Goal: Information Seeking & Learning: Learn about a topic

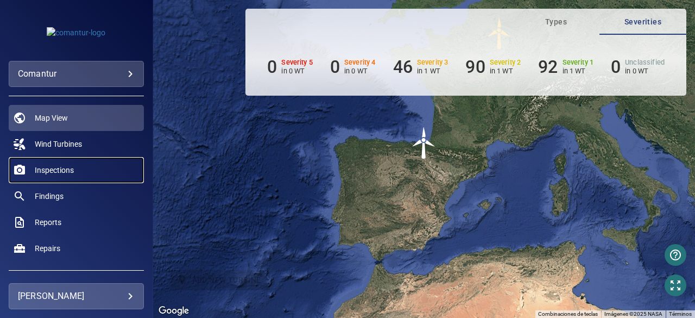
click at [57, 169] on span "Inspections" at bounding box center [54, 169] width 39 height 11
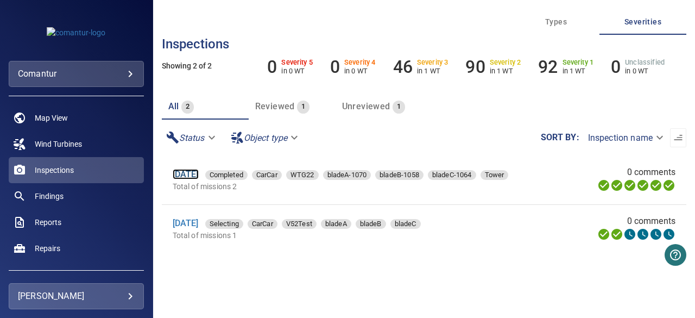
click at [199, 175] on link "[DATE]" at bounding box center [186, 174] width 26 height 10
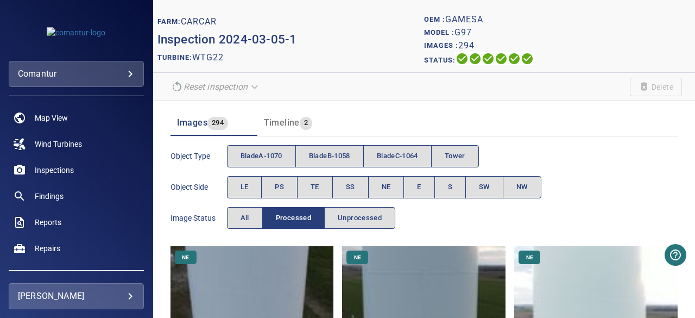
click at [570, 176] on div "Object type bladeA-1070 bladeB-1058 bladeC-1064 Tower Object Side LE PS TE SS N…" at bounding box center [423, 187] width 507 height 92
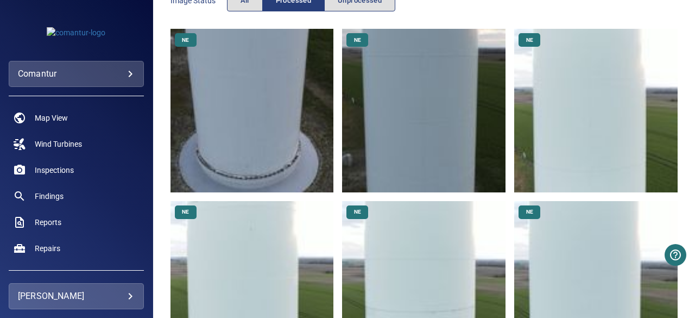
scroll to position [261, 0]
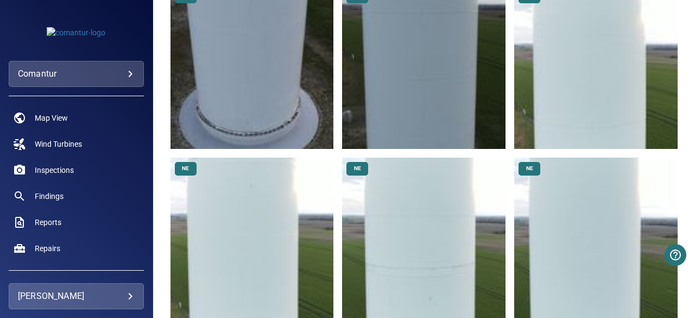
click at [131, 72] on body "**********" at bounding box center [347, 159] width 695 height 318
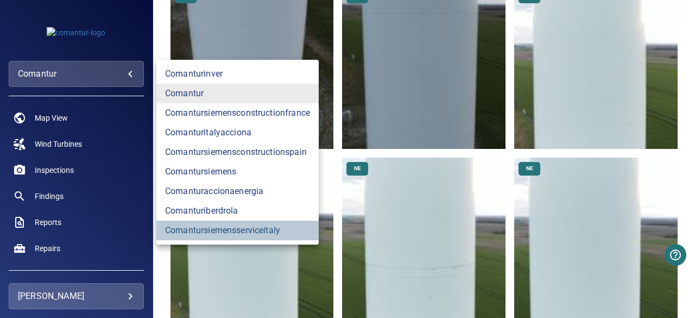
click at [226, 230] on link "comantursiemensserviceitaly" at bounding box center [237, 230] width 162 height 20
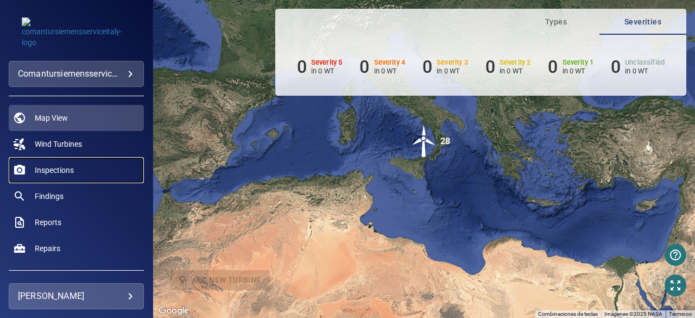
click at [60, 168] on span "Inspections" at bounding box center [54, 169] width 39 height 11
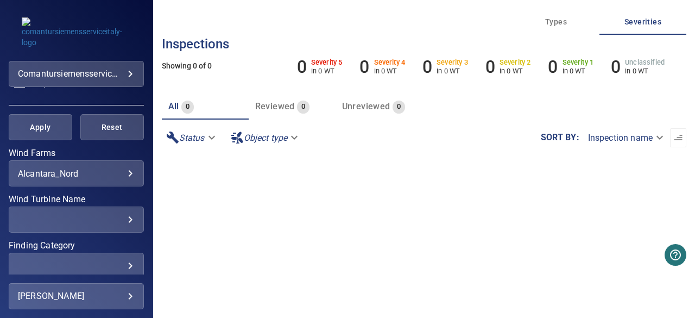
scroll to position [174, 0]
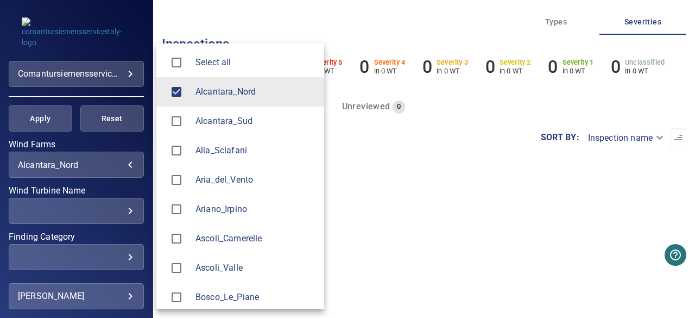
click at [124, 166] on body "**********" at bounding box center [347, 159] width 695 height 318
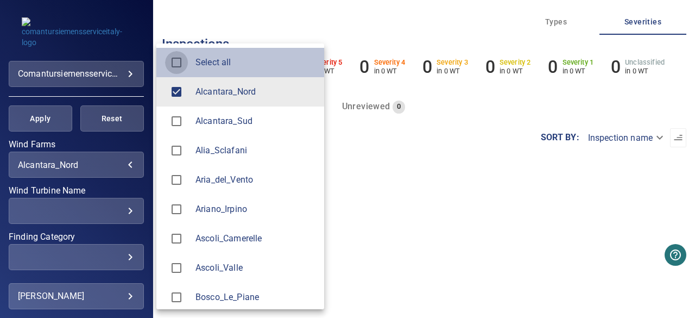
type input "**********"
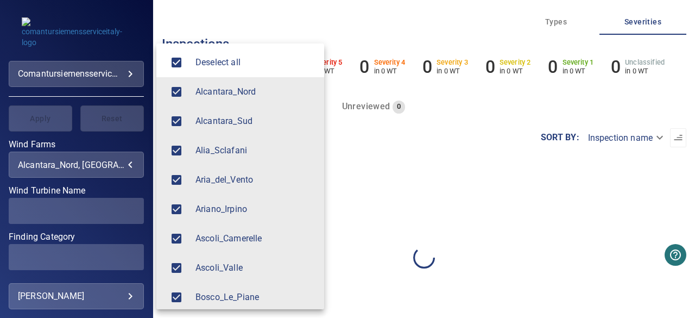
scroll to position [1443, 0]
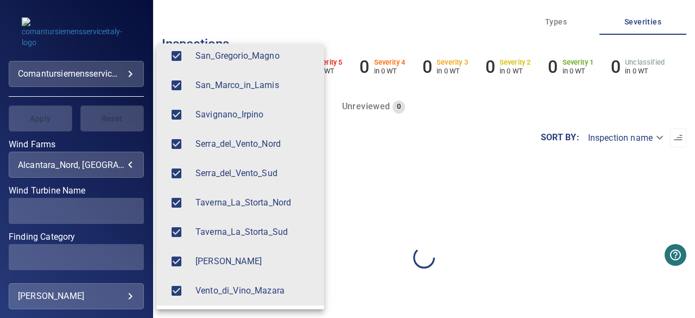
click at [448, 173] on div at bounding box center [347, 159] width 695 height 318
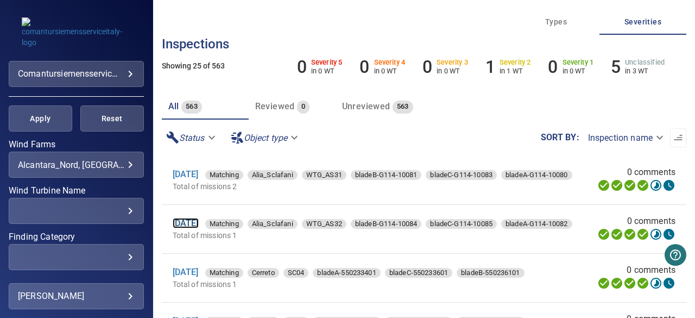
click at [199, 218] on link "[DATE]" at bounding box center [186, 223] width 26 height 10
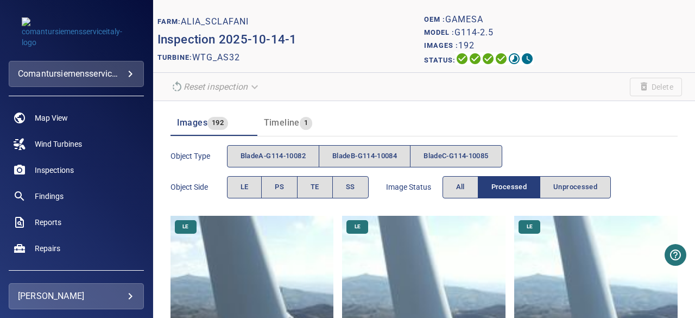
click at [257, 258] on img at bounding box center [251, 297] width 163 height 163
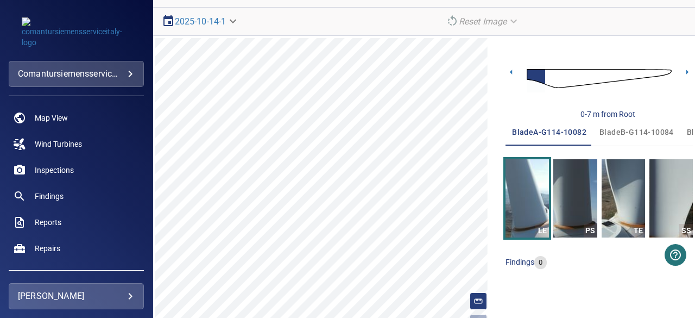
scroll to position [80, 0]
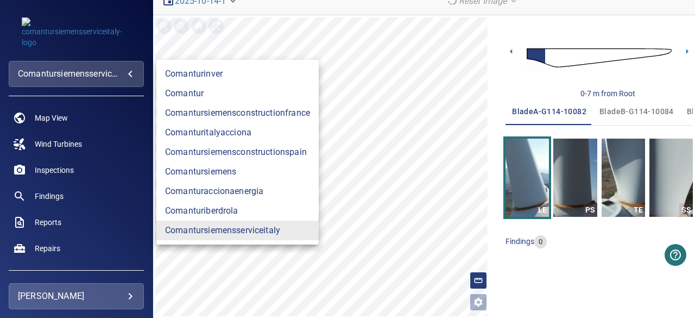
click at [132, 69] on body "**********" at bounding box center [347, 159] width 695 height 318
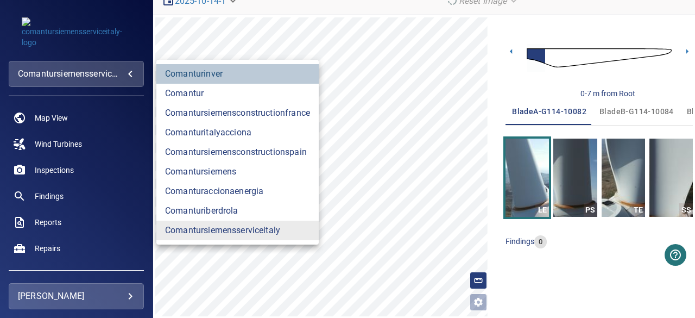
click at [188, 72] on link "comanturinver" at bounding box center [237, 74] width 162 height 20
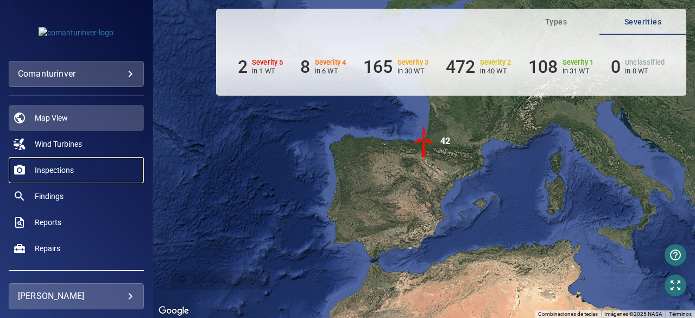
click at [50, 168] on span "Inspections" at bounding box center [54, 169] width 39 height 11
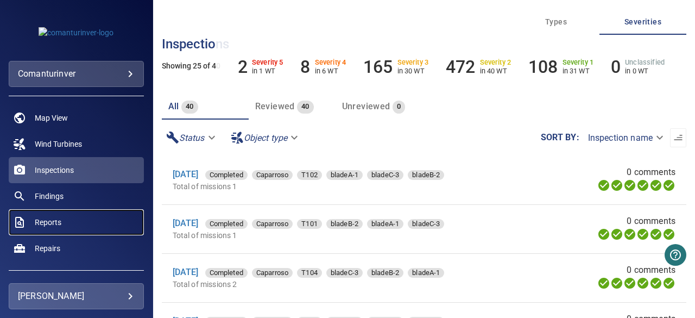
click at [47, 222] on span "Reports" at bounding box center [48, 222] width 27 height 11
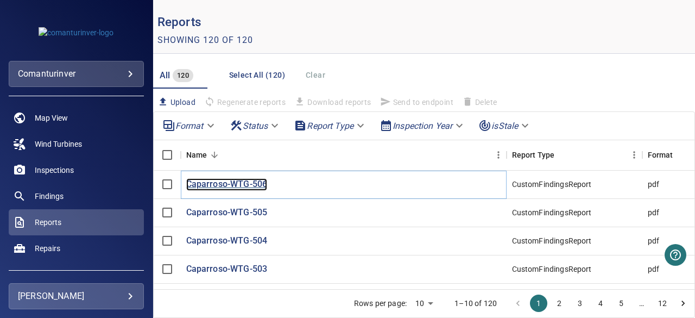
click at [207, 186] on p "Caparroso-WTG-506" at bounding box center [226, 184] width 81 height 12
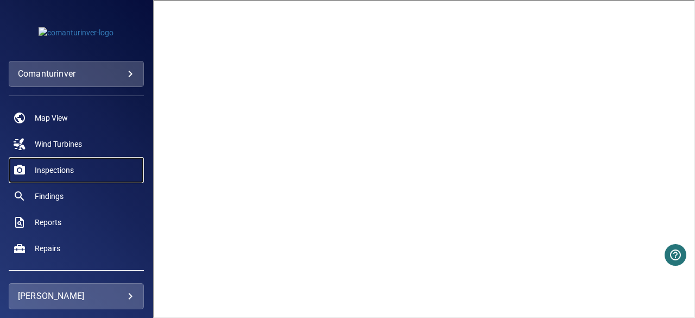
click at [57, 172] on span "Inspections" at bounding box center [54, 169] width 39 height 11
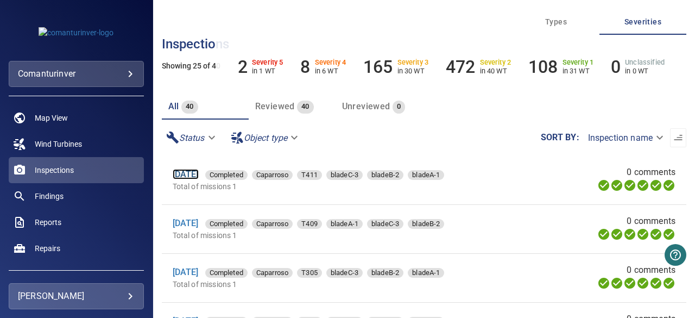
click at [199, 178] on link "[DATE]" at bounding box center [186, 174] width 26 height 10
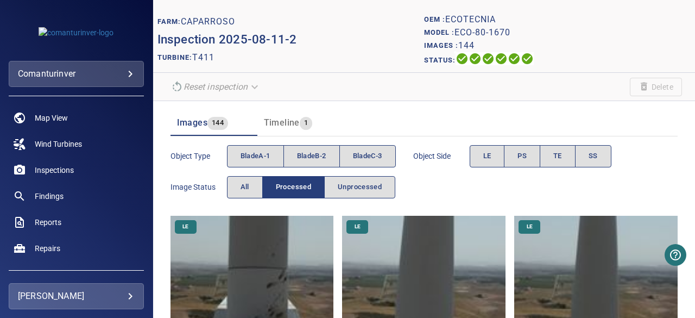
click at [257, 245] on img at bounding box center [251, 297] width 163 height 163
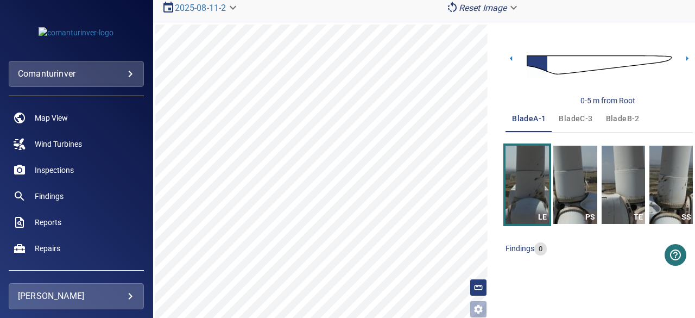
scroll to position [80, 0]
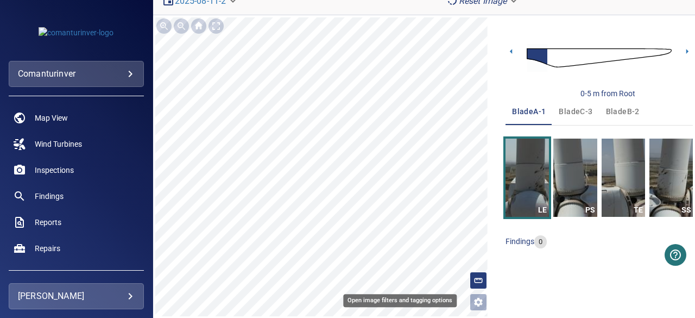
click at [476, 302] on icon "Open image filters and tagging options" at bounding box center [478, 301] width 9 height 9
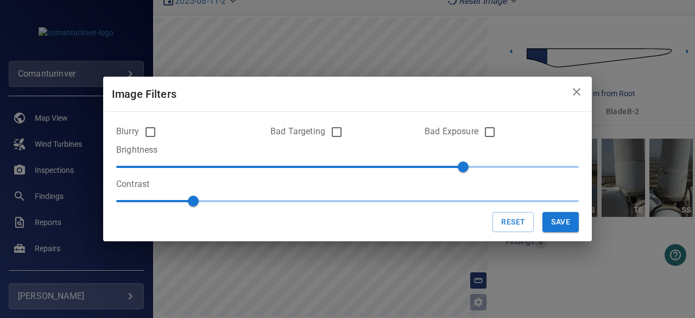
click at [554, 289] on div "Image Filters Blurry Bad Targeting Bad Exposure Brightness 60 Contrast 1 Reset …" at bounding box center [347, 159] width 695 height 318
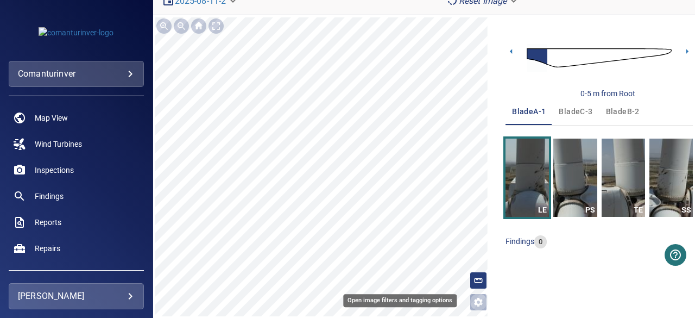
click at [473, 297] on icon "Open image filters and tagging options" at bounding box center [478, 301] width 11 height 11
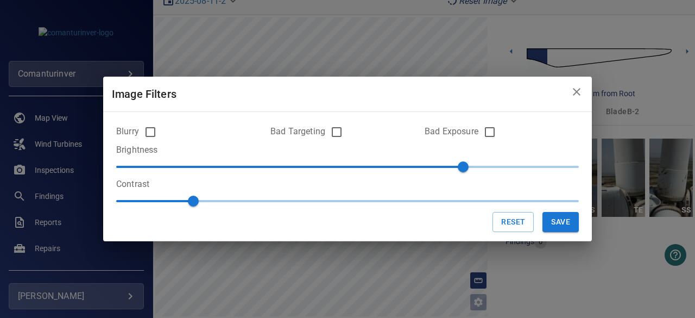
type input "***"
click at [312, 200] on span at bounding box center [347, 201] width 462 height 2
click at [313, 256] on div "Image Filters Blurry Bad Targeting Bad Exposure Brightness 60 Contrast 1.3 Rese…" at bounding box center [347, 159] width 695 height 318
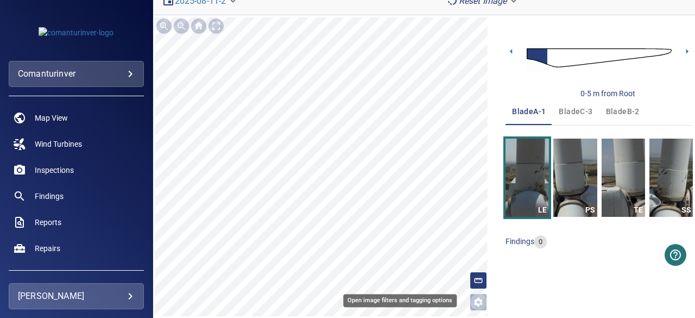
click at [474, 301] on icon "Open image filters and tagging options" at bounding box center [478, 301] width 11 height 11
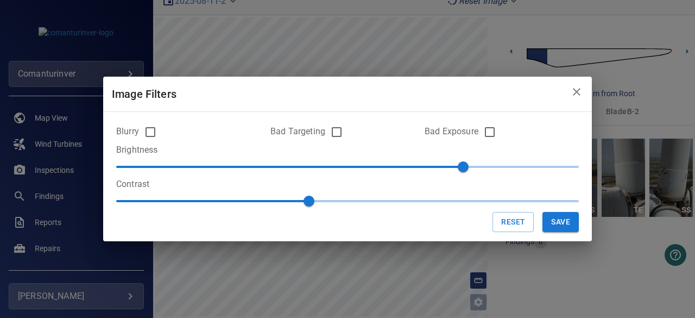
type input "*"
click at [560, 201] on span "1.3" at bounding box center [347, 201] width 462 height 16
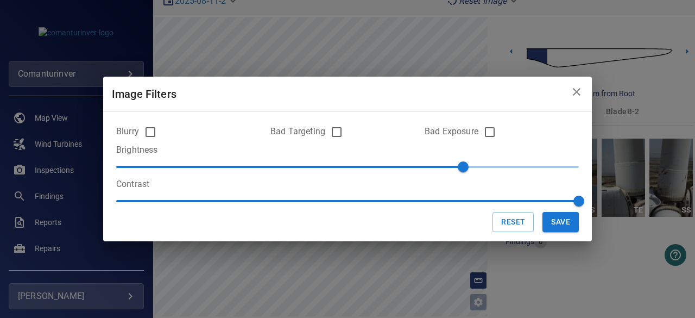
click at [415, 267] on div "Image Filters Blurry Bad Targeting Bad Exposure Brightness 60 Contrast 2 Reset …" at bounding box center [347, 159] width 695 height 318
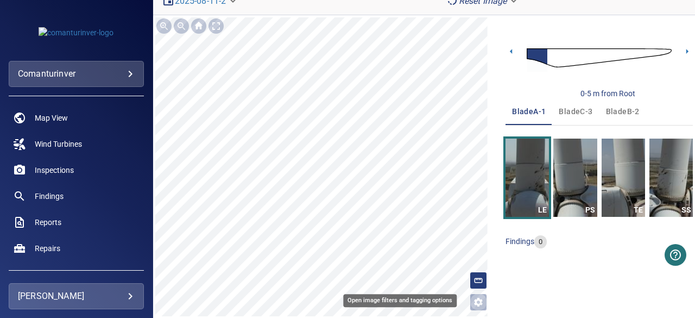
click at [473, 296] on icon "Open image filters and tagging options" at bounding box center [478, 301] width 11 height 11
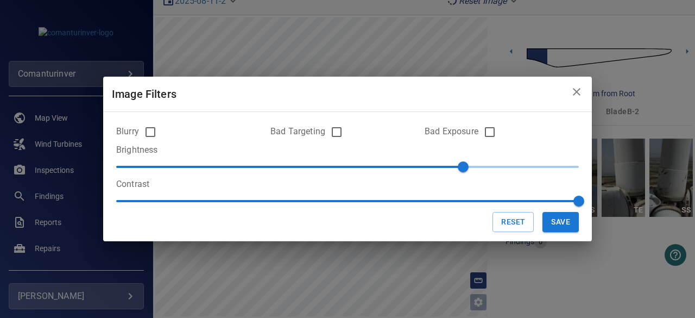
type input "***"
click at [333, 200] on span at bounding box center [347, 201] width 462 height 2
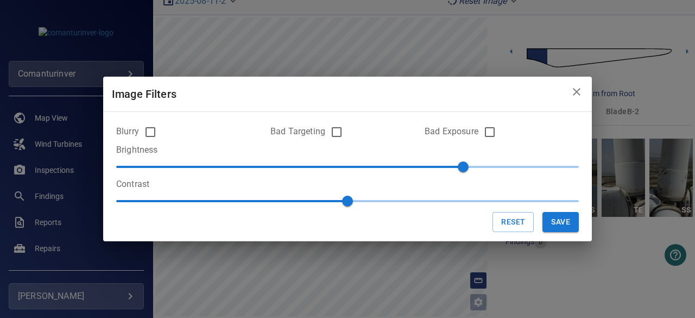
click at [515, 284] on div "Image Filters Blurry Bad Targeting Bad Exposure Brightness 60 Contrast 1.4 Rese…" at bounding box center [347, 159] width 695 height 318
